Goal: Navigation & Orientation: Find specific page/section

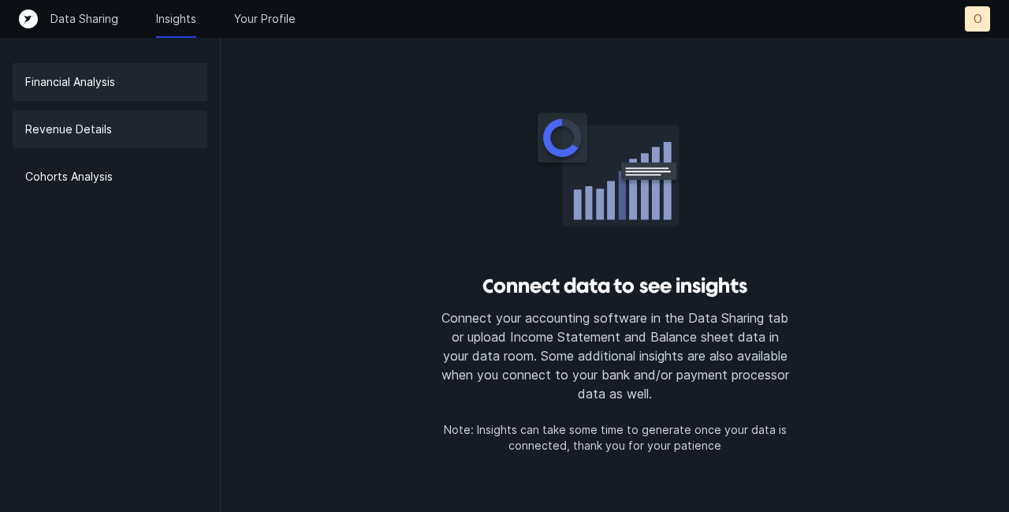
click at [95, 122] on p "Revenue Details" at bounding box center [68, 129] width 87 height 19
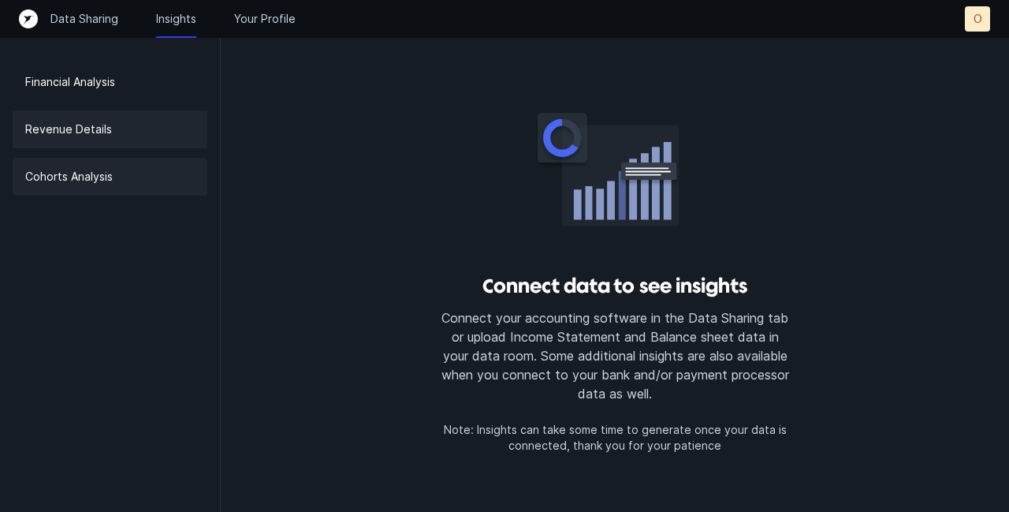
click at [57, 177] on p "Cohorts Analysis" at bounding box center [69, 176] width 88 height 19
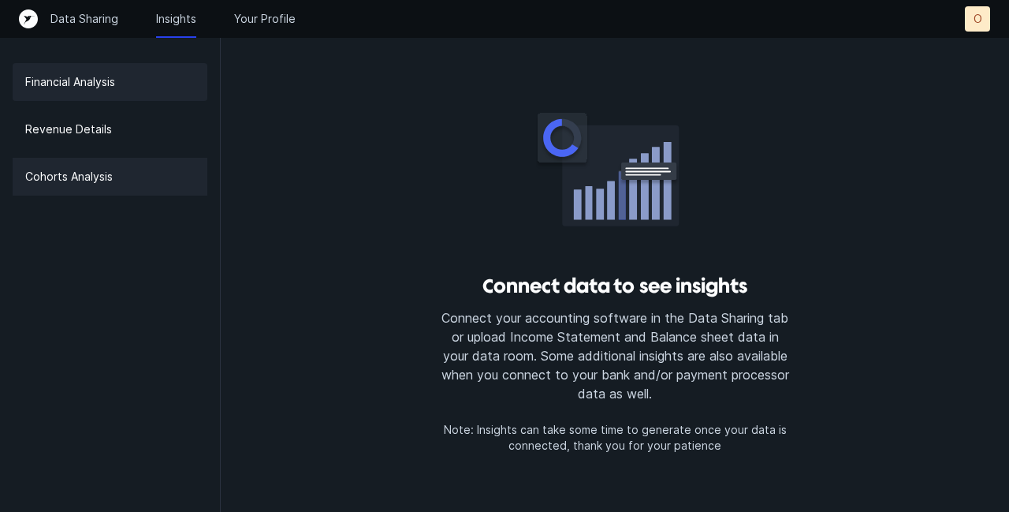
click at [71, 84] on p "Financial Analysis" at bounding box center [70, 82] width 90 height 19
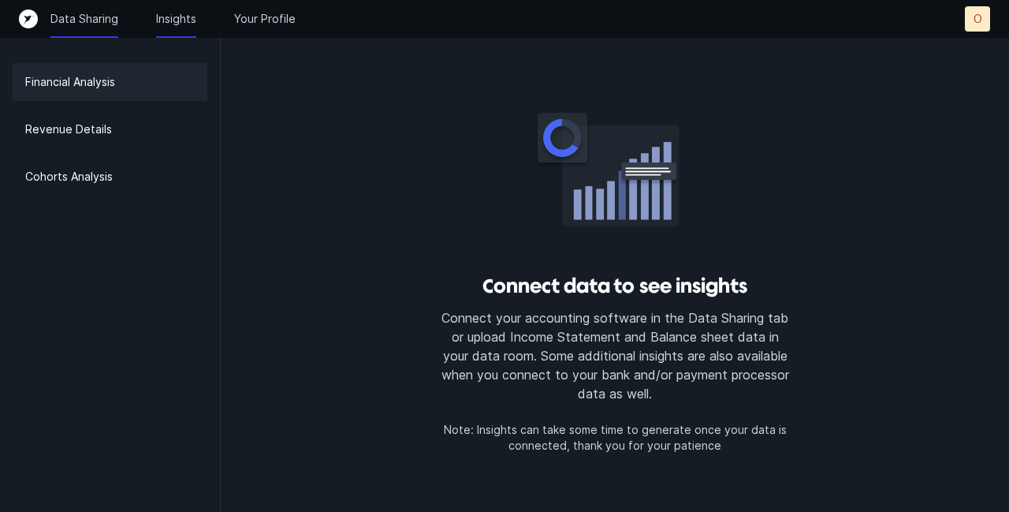
click at [84, 13] on p "Data Sharing" at bounding box center [84, 19] width 68 height 16
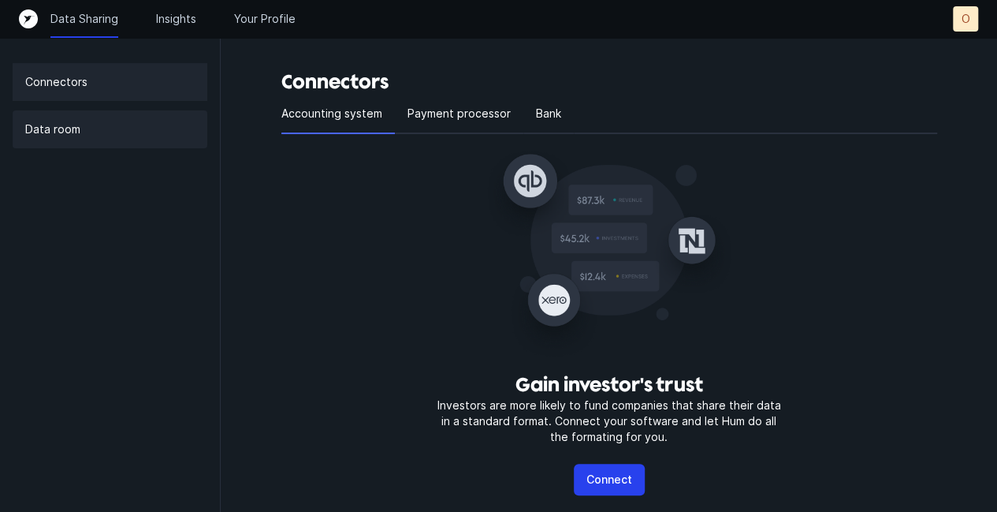
click at [64, 129] on p "Data room" at bounding box center [52, 129] width 55 height 19
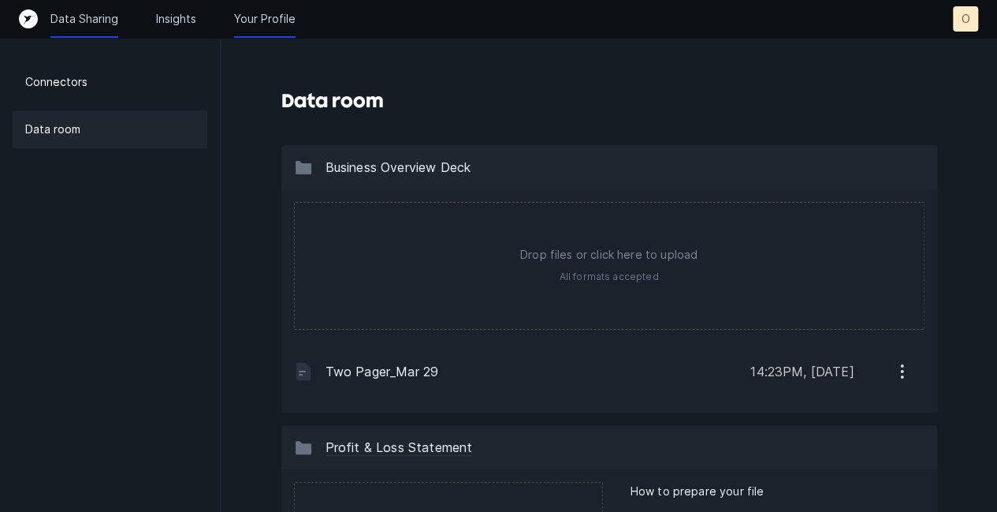
click at [248, 18] on p "Your Profile" at bounding box center [265, 19] width 62 height 16
